Goal: Check status: Check status

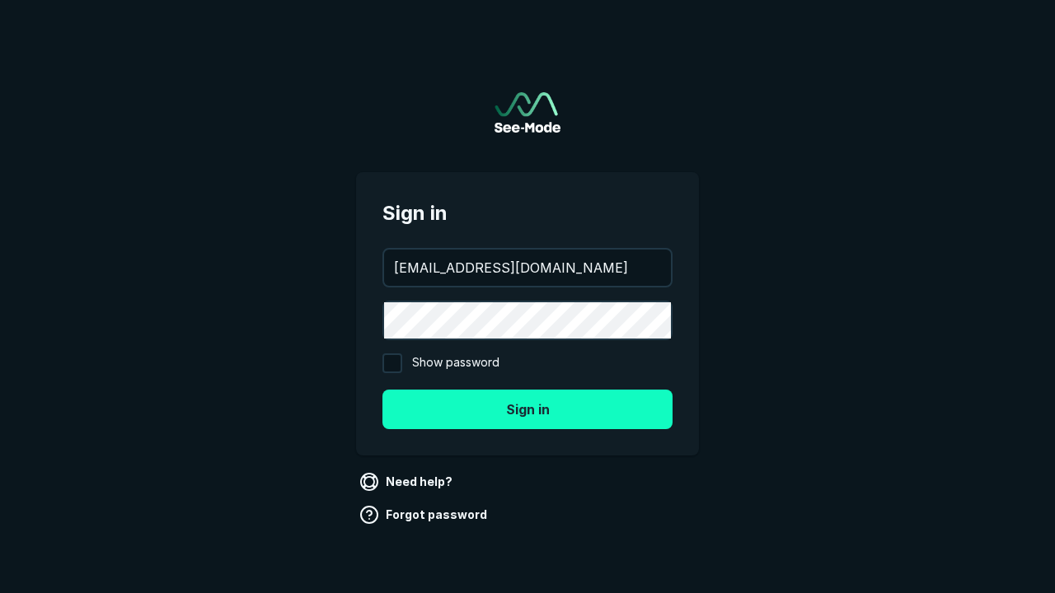
click at [527, 409] on button "Sign in" at bounding box center [527, 410] width 290 height 40
